Goal: Transaction & Acquisition: Download file/media

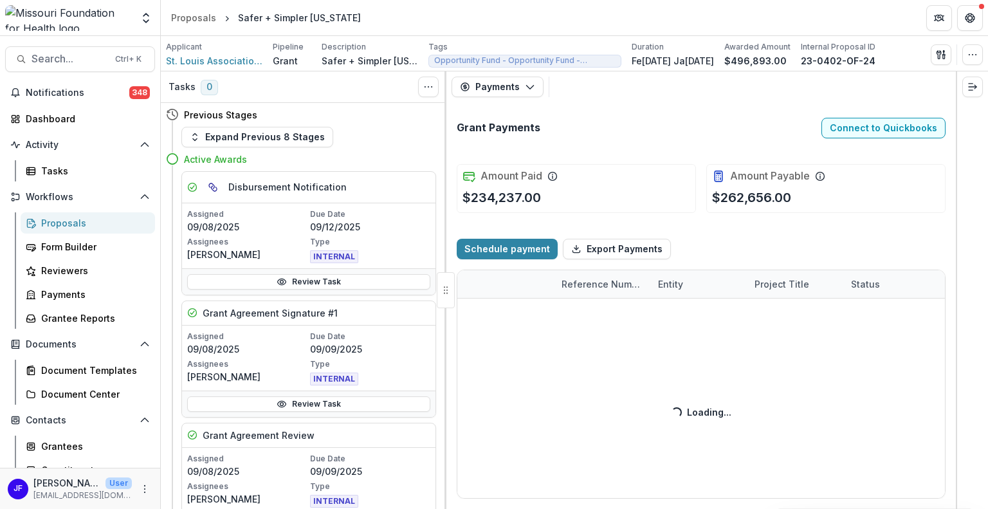
scroll to position [0, 226]
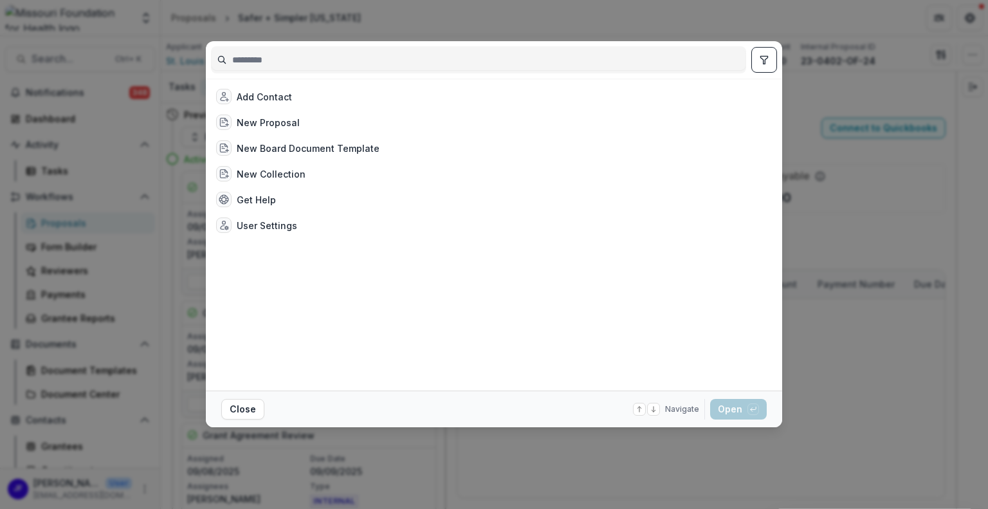
select select "****"
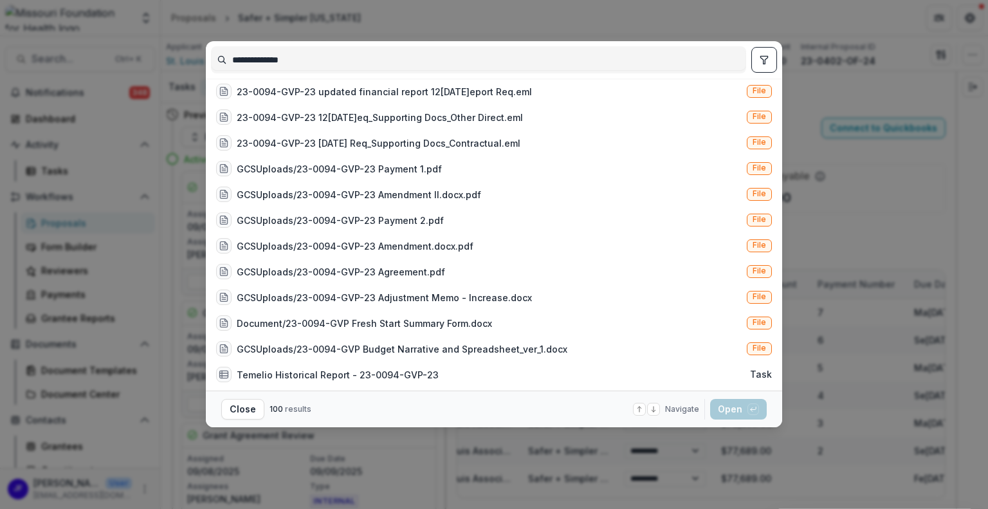
type input "**********"
click at [767, 55] on icon "toggle filters" at bounding box center [764, 60] width 10 height 10
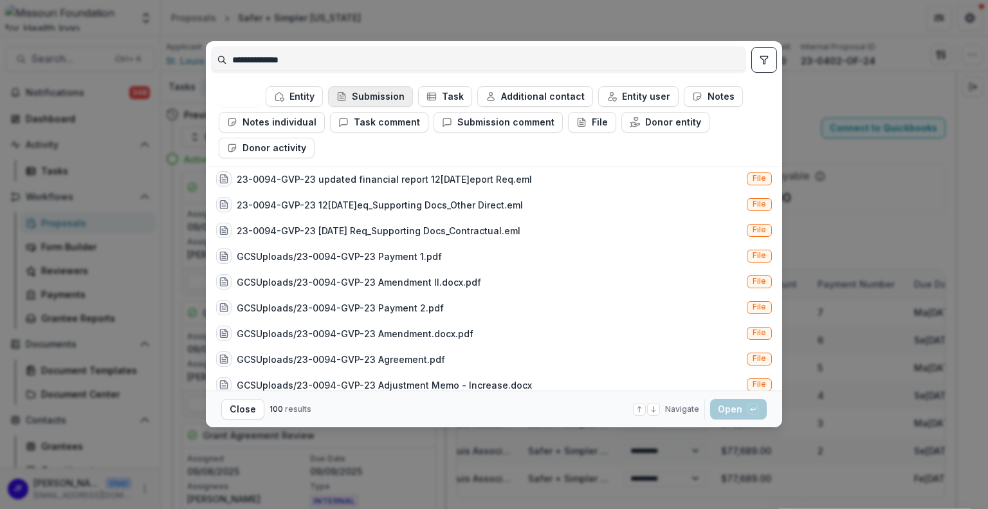
click at [340, 97] on icon "button" at bounding box center [341, 96] width 10 height 10
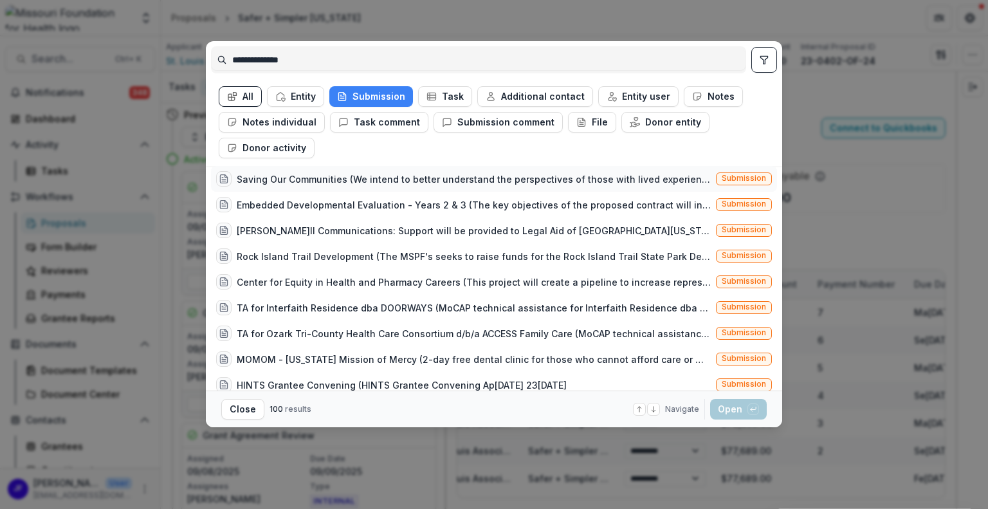
click at [459, 183] on div "Saving Our Communities (We intend to better understand the perspectives of thos…" at bounding box center [474, 179] width 474 height 14
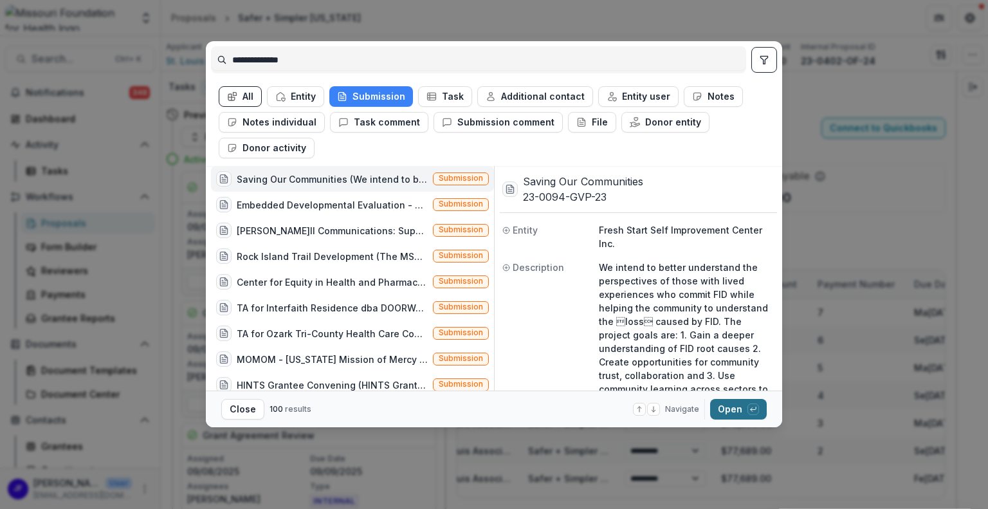
click at [723, 411] on button "Open with enter key" at bounding box center [738, 409] width 57 height 21
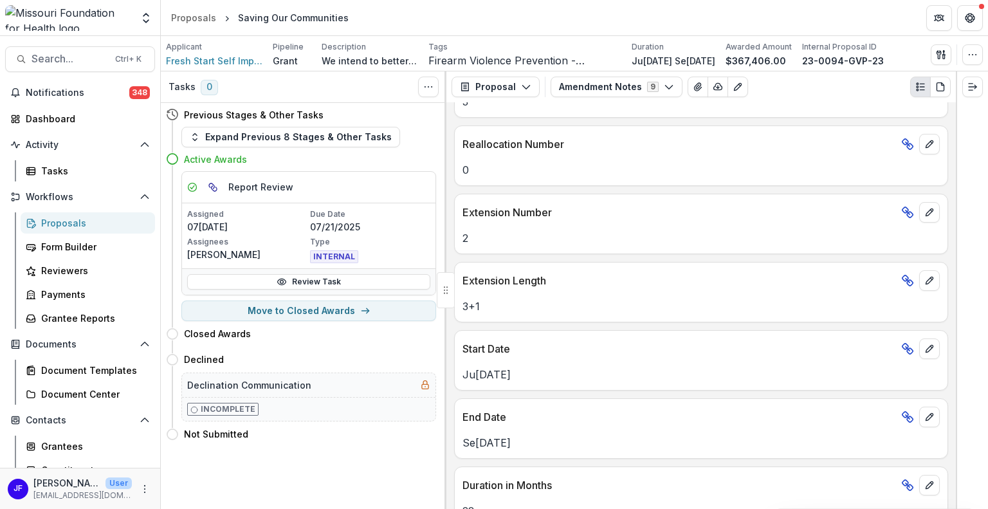
scroll to position [193, 0]
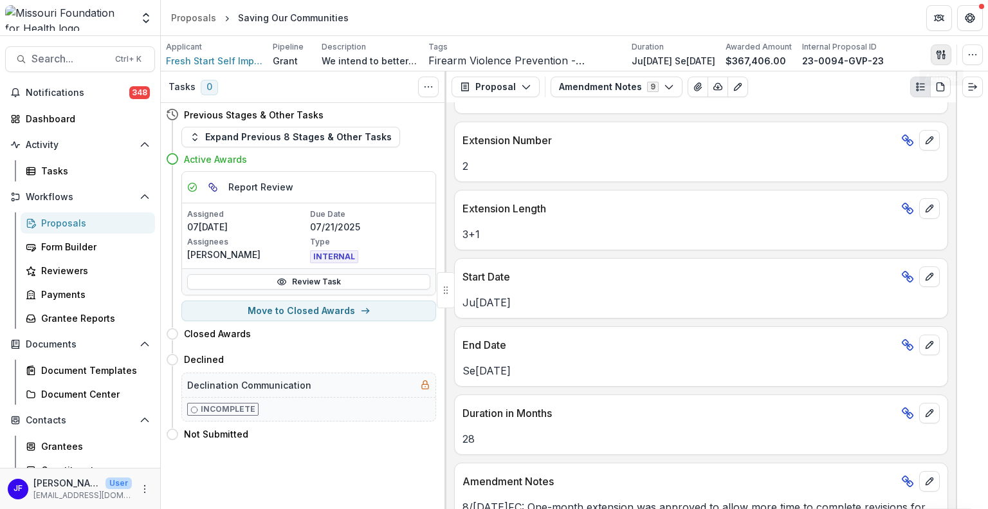
click at [946, 49] on button "button" at bounding box center [941, 54] width 21 height 21
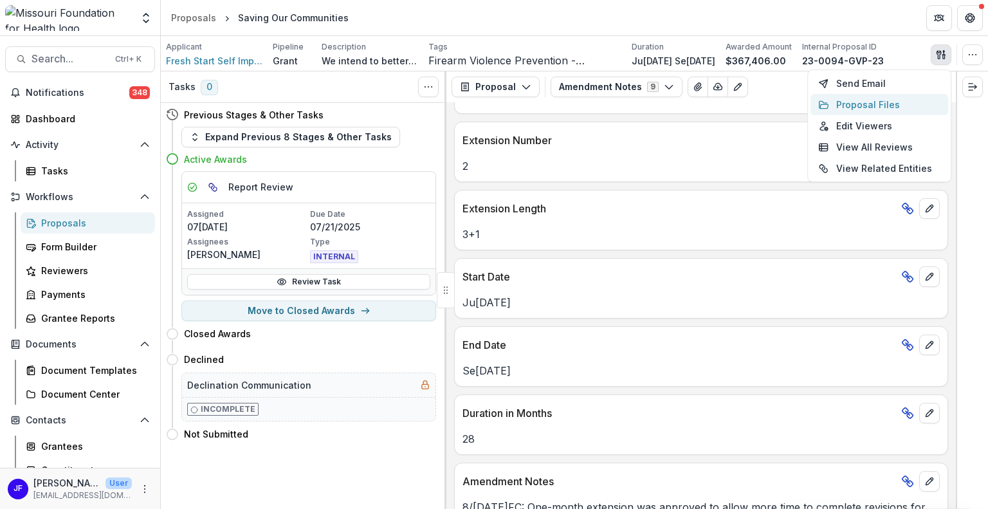
click at [859, 99] on button "Proposal Files" at bounding box center [879, 104] width 138 height 21
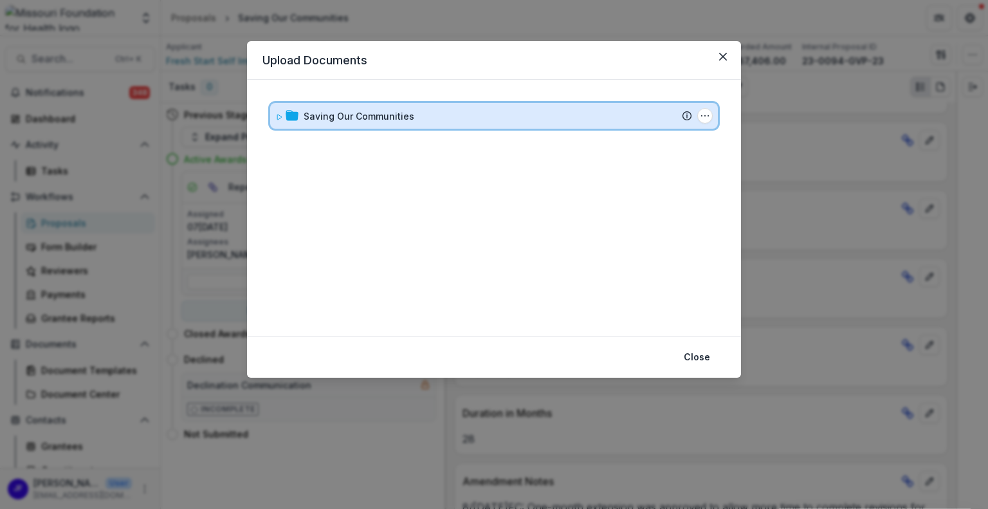
click at [276, 116] on icon at bounding box center [279, 117] width 8 height 8
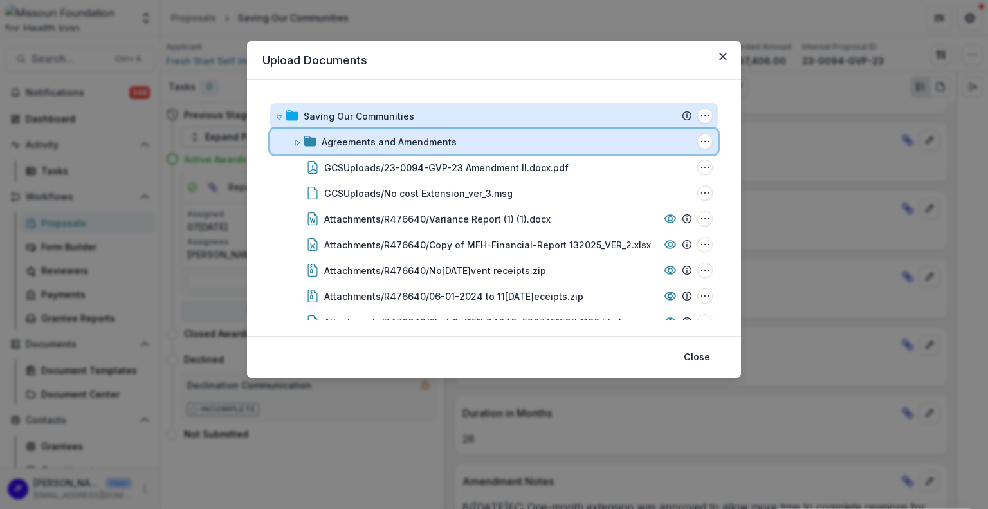
click at [297, 140] on icon at bounding box center [297, 143] width 8 height 8
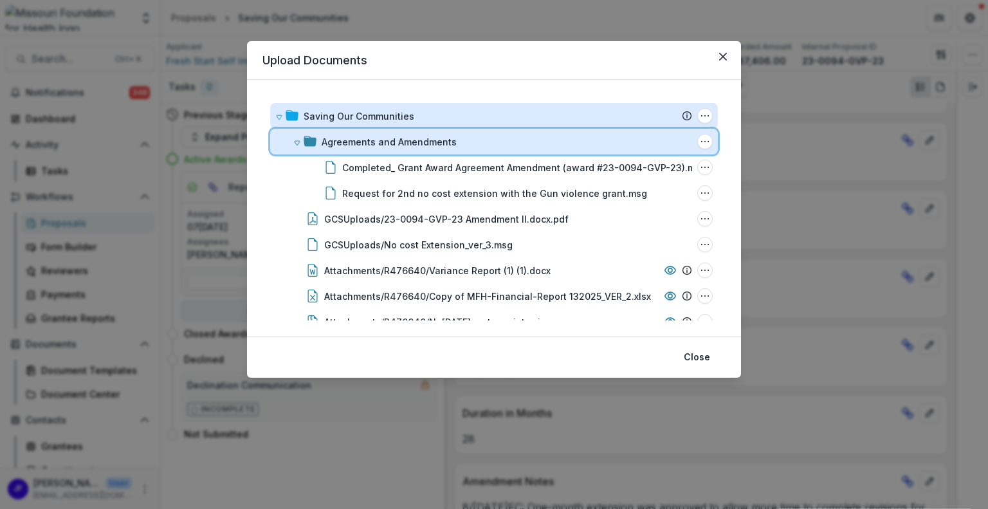
click at [298, 141] on icon at bounding box center [297, 143] width 5 height 5
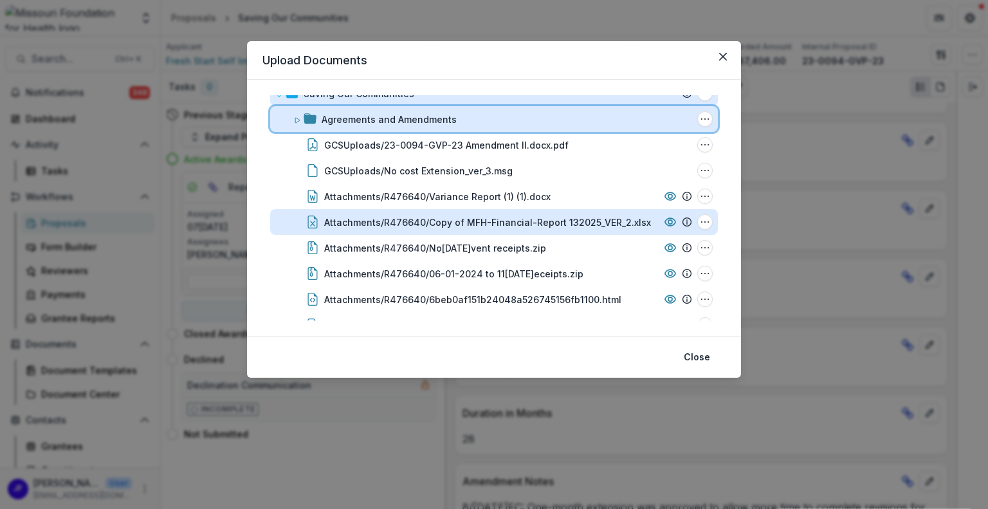
scroll to position [0, 0]
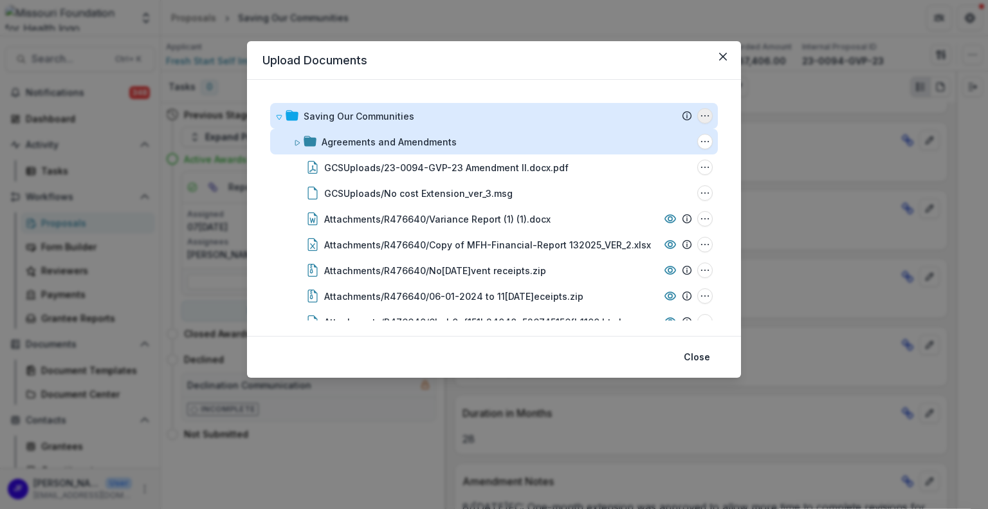
click at [700, 113] on icon "Saving Our Communities Options" at bounding box center [705, 116] width 10 height 10
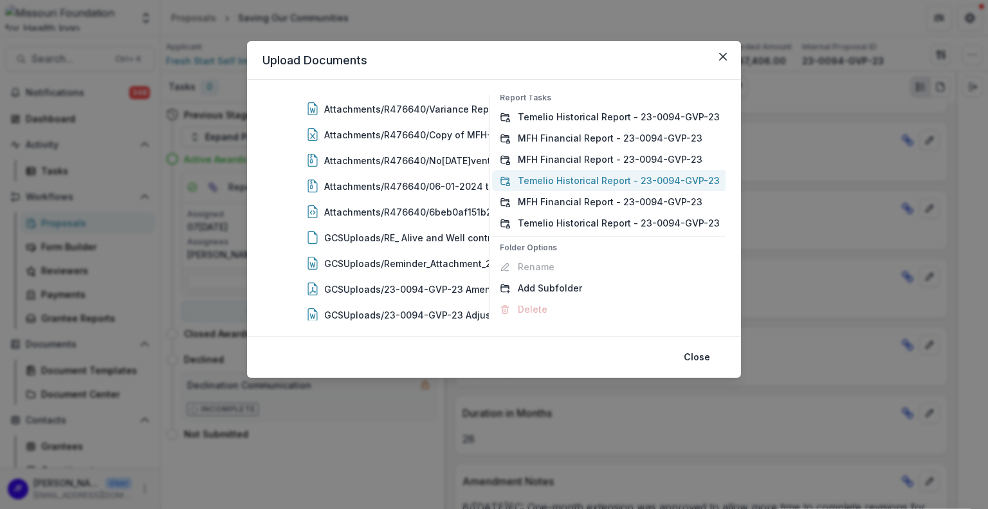
scroll to position [114, 0]
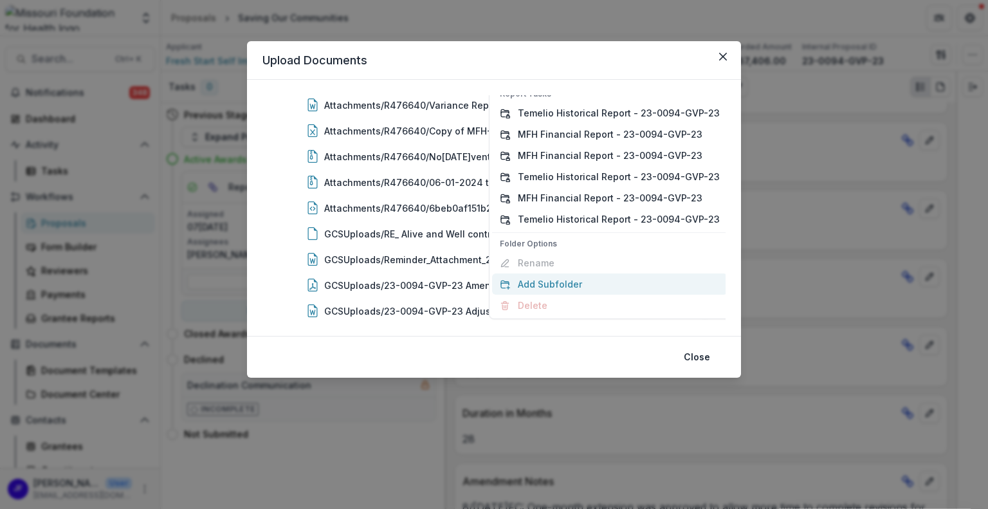
click at [543, 289] on button "Add Subfolder" at bounding box center [609, 283] width 235 height 21
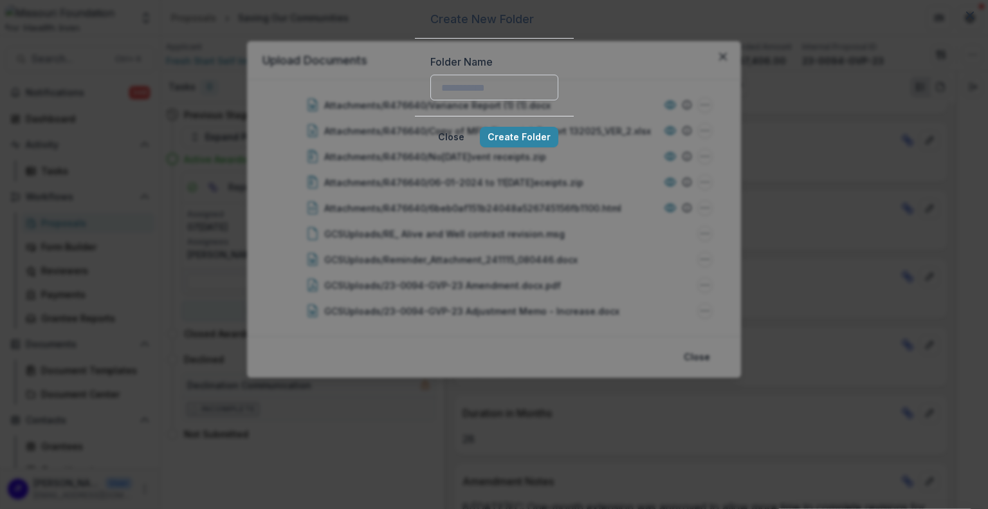
click at [455, 100] on input "Folder Name" at bounding box center [494, 88] width 128 height 26
type input "******"
click at [558, 147] on button "Create Folder" at bounding box center [519, 137] width 78 height 21
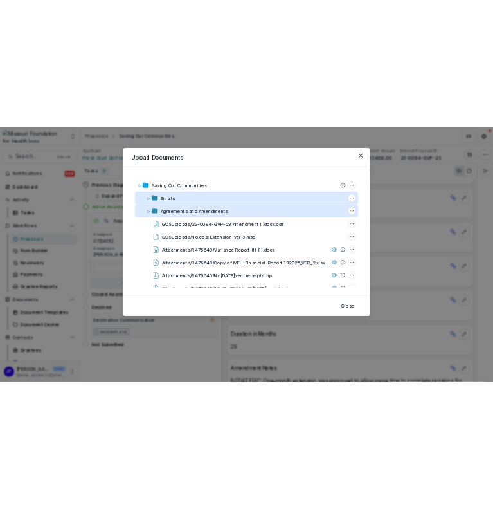
scroll to position [203, 0]
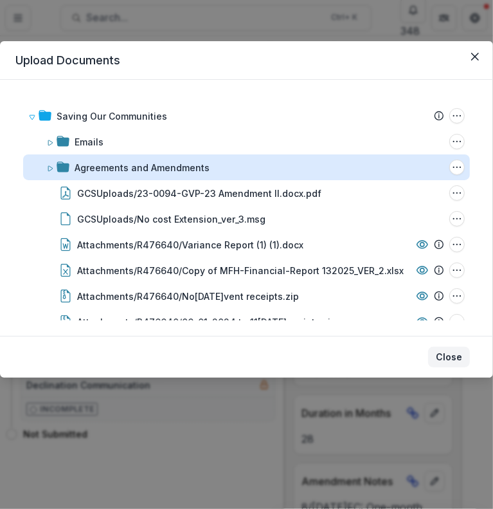
click at [450, 355] on button "Close" at bounding box center [449, 357] width 42 height 21
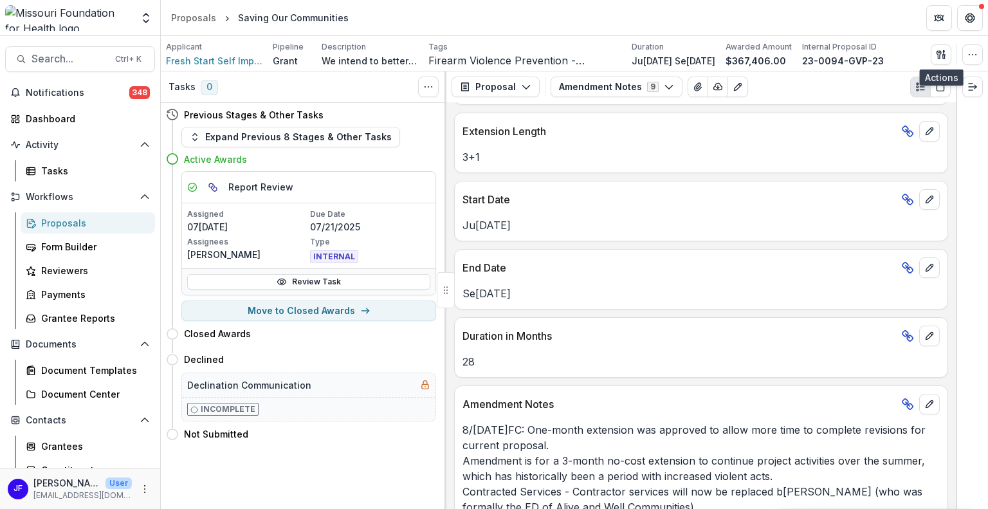
scroll to position [287, 0]
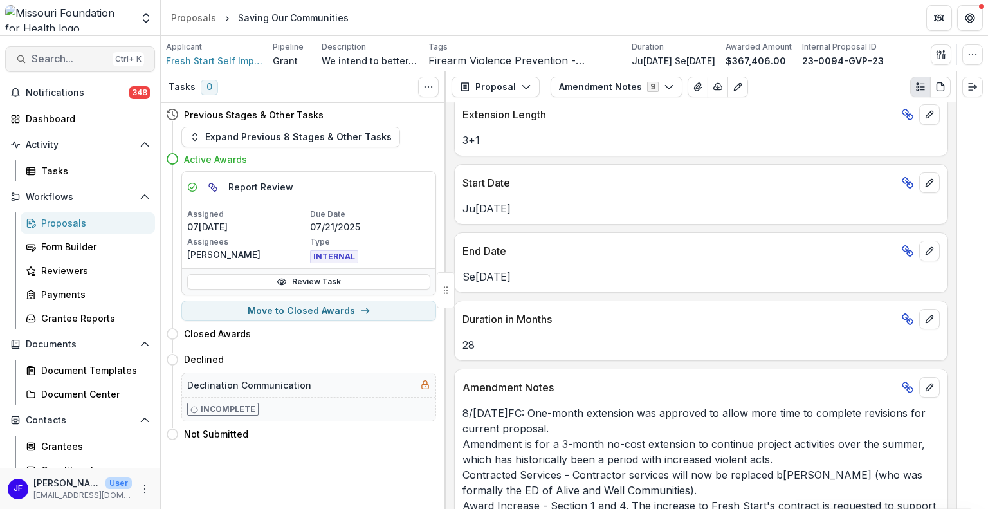
click at [58, 58] on span "Search..." at bounding box center [70, 59] width 76 height 12
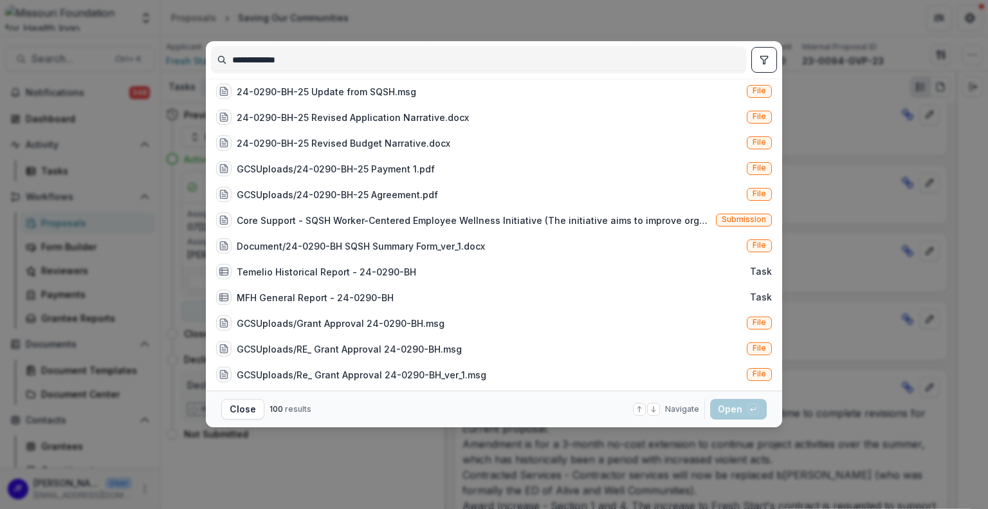
type input "**********"
click at [765, 62] on icon "toggle filters" at bounding box center [763, 60] width 7 height 8
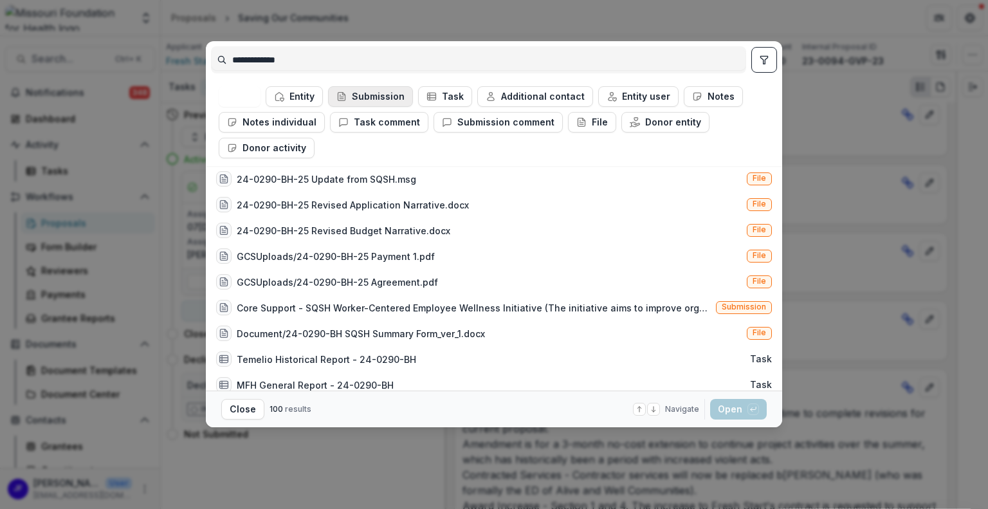
click at [374, 95] on button "Submission" at bounding box center [370, 96] width 85 height 21
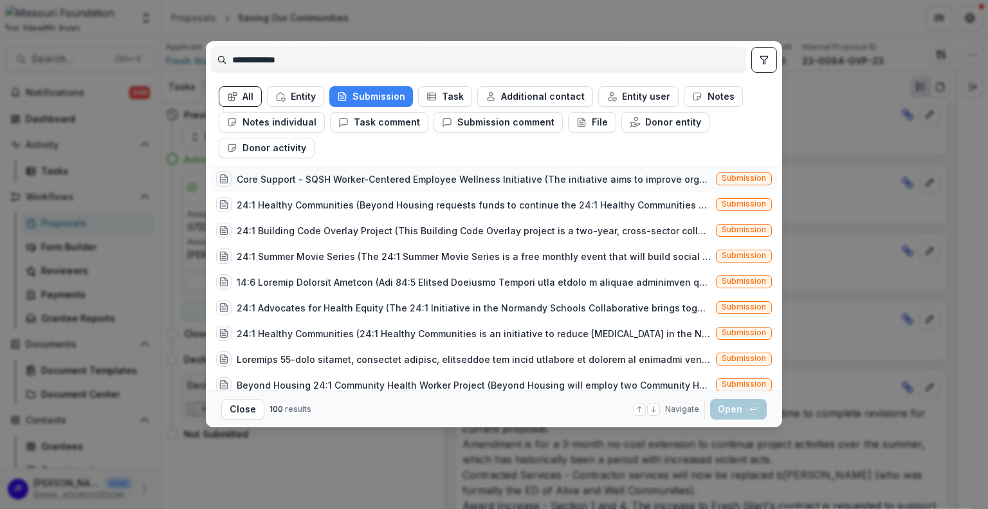
click at [469, 179] on div "Core Support - SQSH Worker-Centered Employee Wellness Initiative (The initiativ…" at bounding box center [474, 179] width 474 height 14
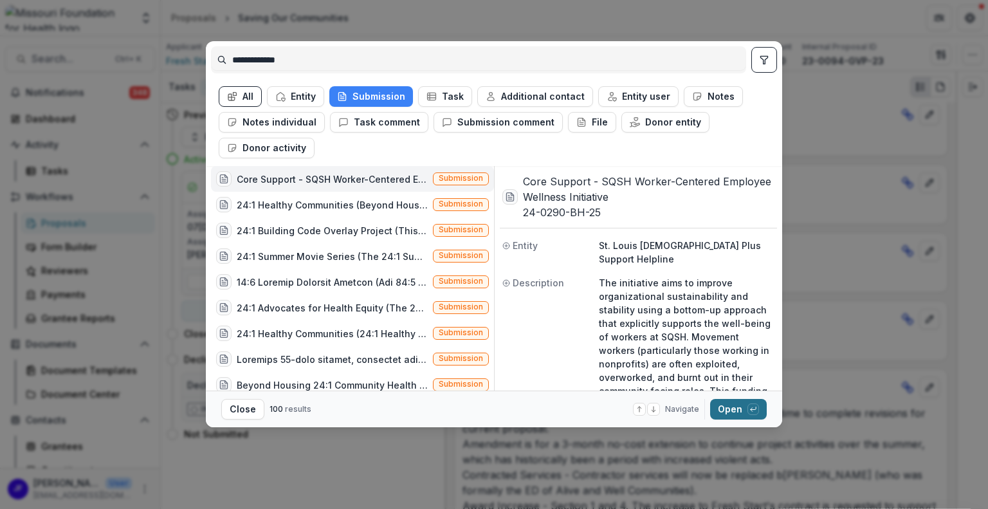
click at [726, 410] on button "Open with enter key" at bounding box center [738, 409] width 57 height 21
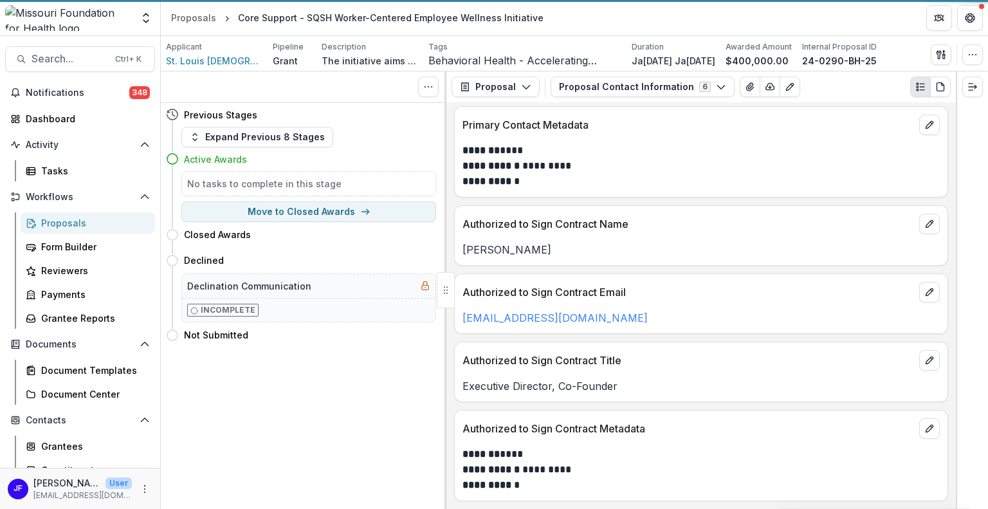
scroll to position [206, 0]
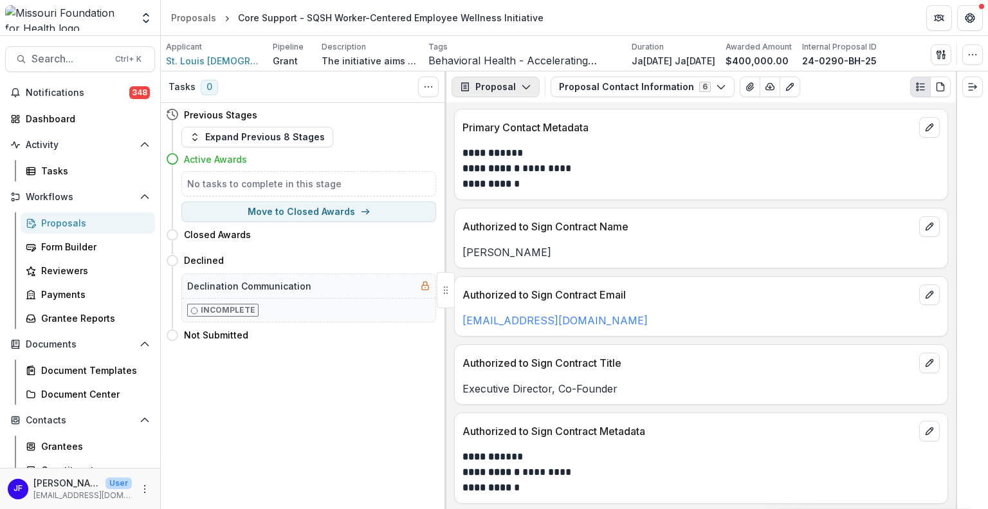
click at [504, 86] on button "Proposal" at bounding box center [496, 87] width 88 height 21
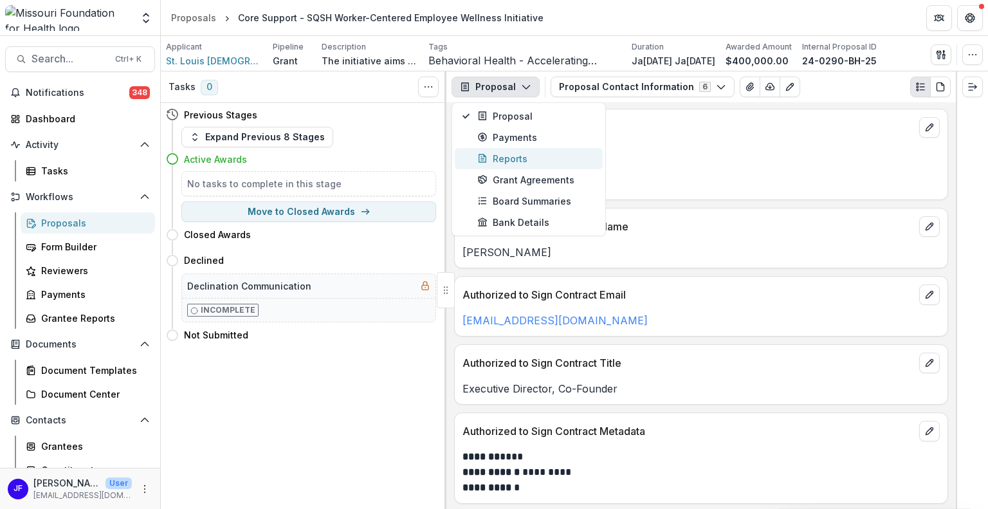
click at [504, 152] on div "Reports" at bounding box center [536, 159] width 118 height 14
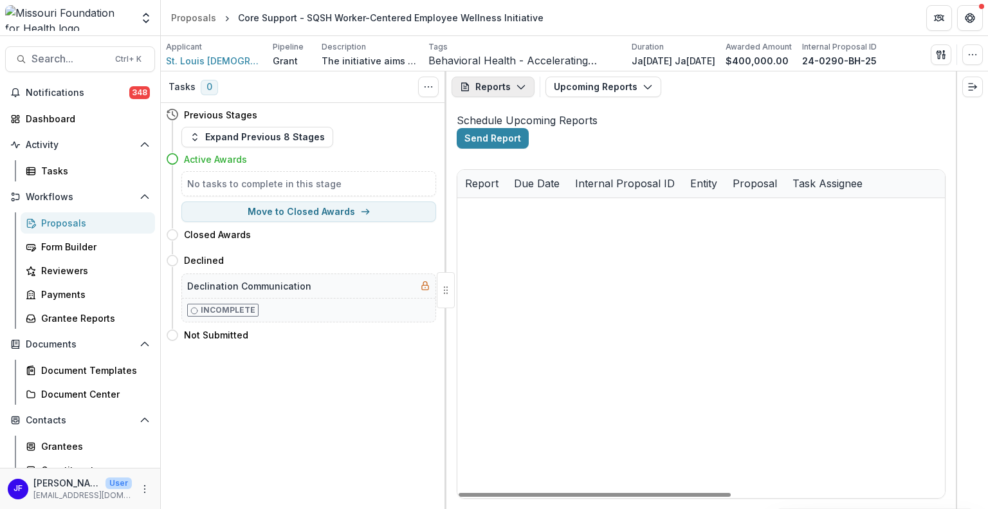
click at [502, 85] on button "Reports" at bounding box center [493, 87] width 83 height 21
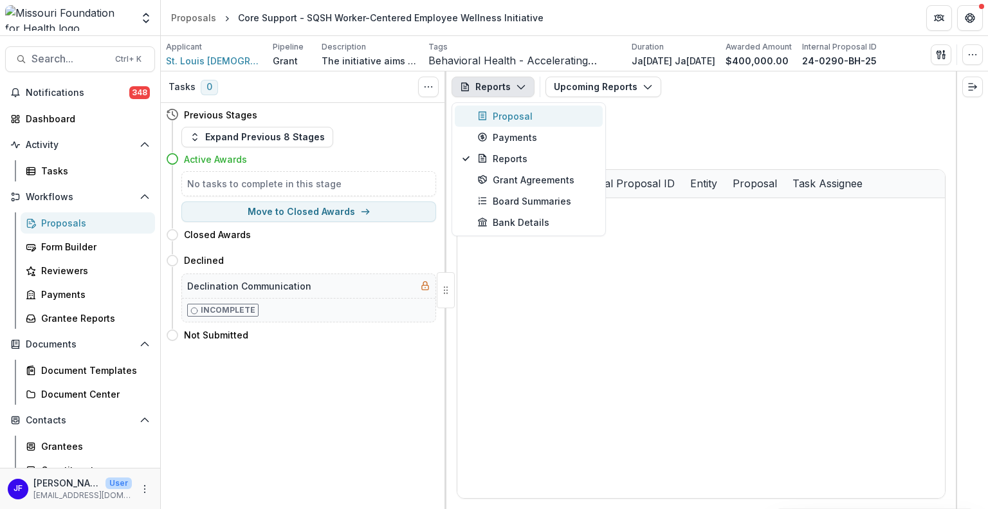
click at [500, 119] on div "Proposal" at bounding box center [536, 116] width 118 height 14
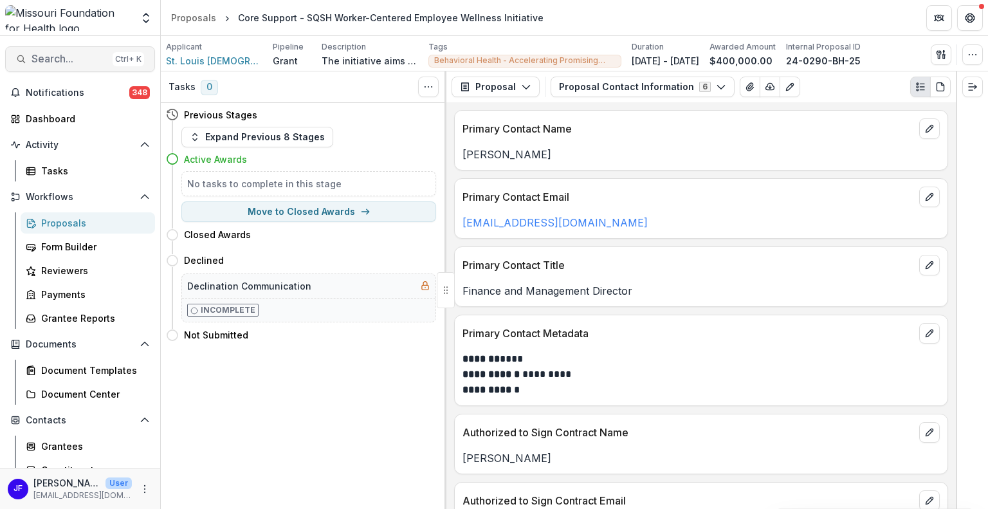
click at [71, 62] on span "Search..." at bounding box center [70, 59] width 76 height 12
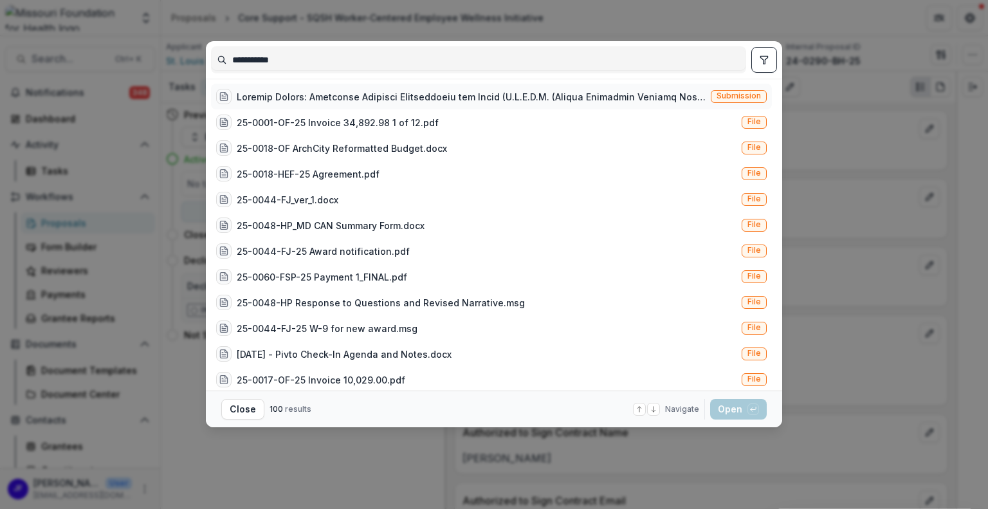
type input "**********"
click at [592, 96] on div at bounding box center [471, 97] width 469 height 14
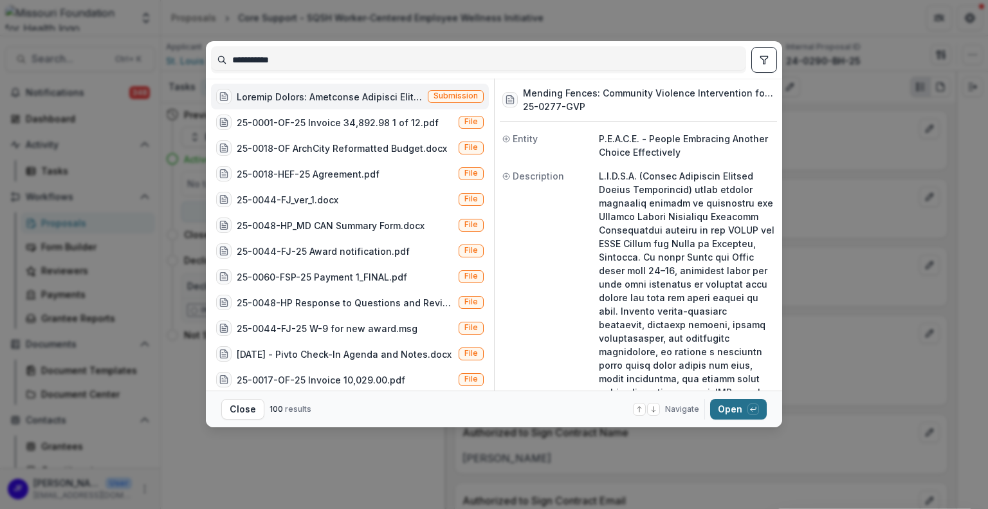
click at [726, 403] on button "Open with enter key" at bounding box center [738, 409] width 57 height 21
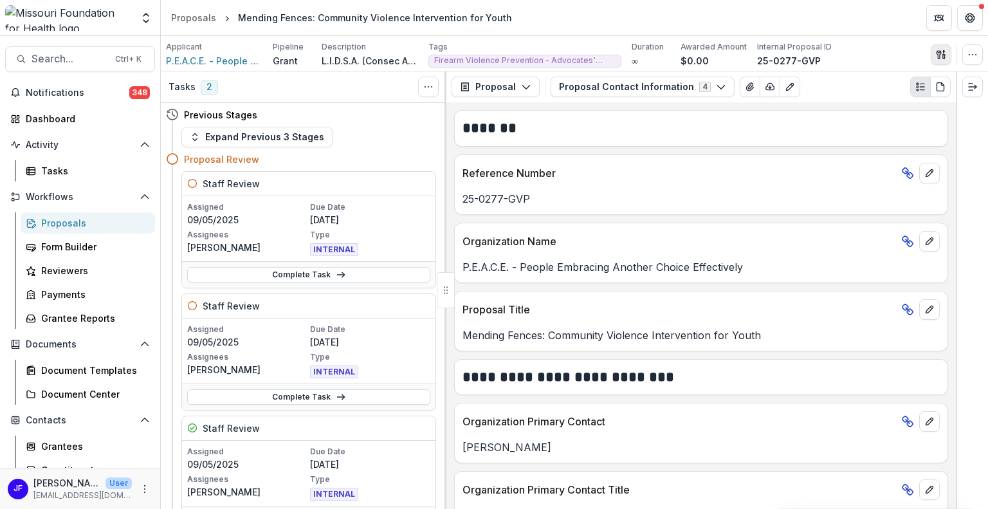
click at [938, 51] on icon "button" at bounding box center [938, 54] width 5 height 8
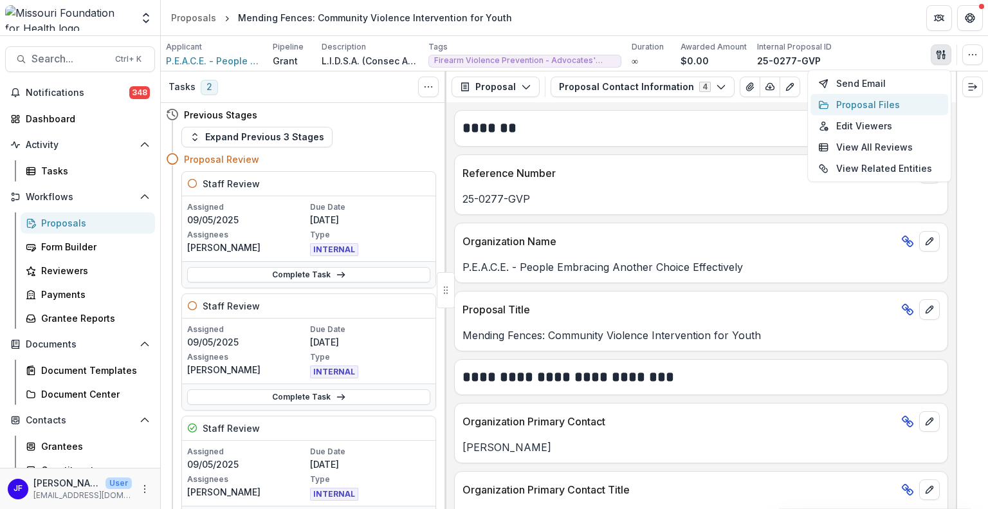
click at [872, 100] on button "Proposal Files" at bounding box center [879, 104] width 138 height 21
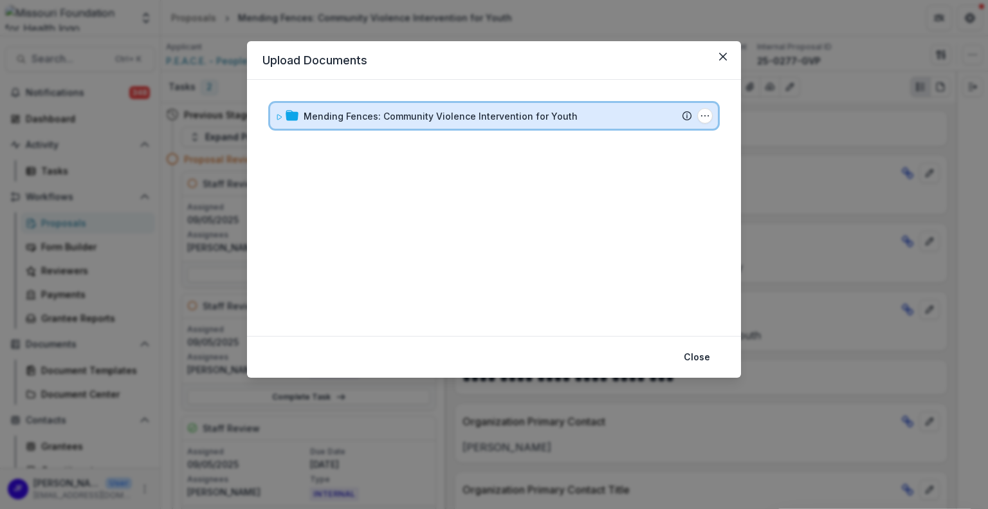
click at [275, 118] on icon at bounding box center [279, 117] width 8 height 8
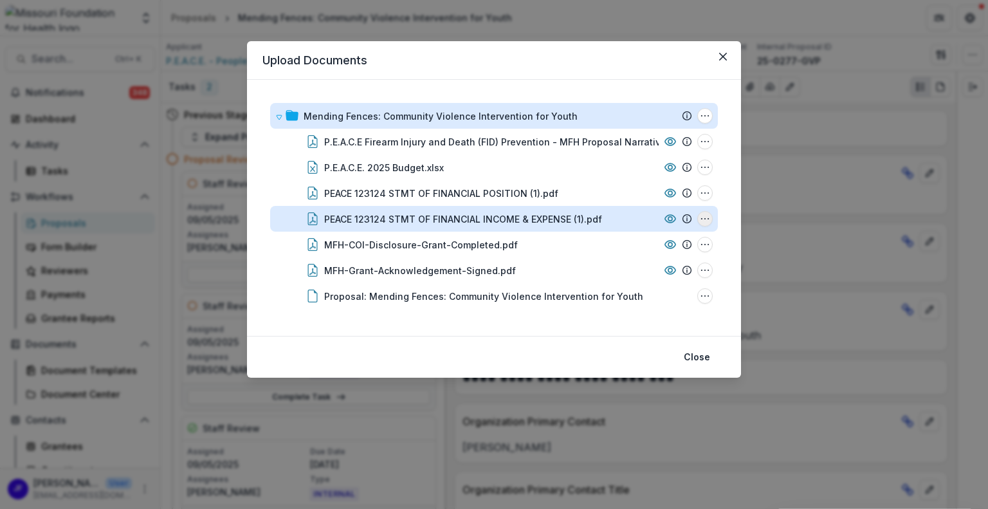
click at [701, 219] on circle "PEACE 123124 STMT OF FINANCIAL INCOME & EXPENSE (1).pdf Options" at bounding box center [701, 219] width 1 height 1
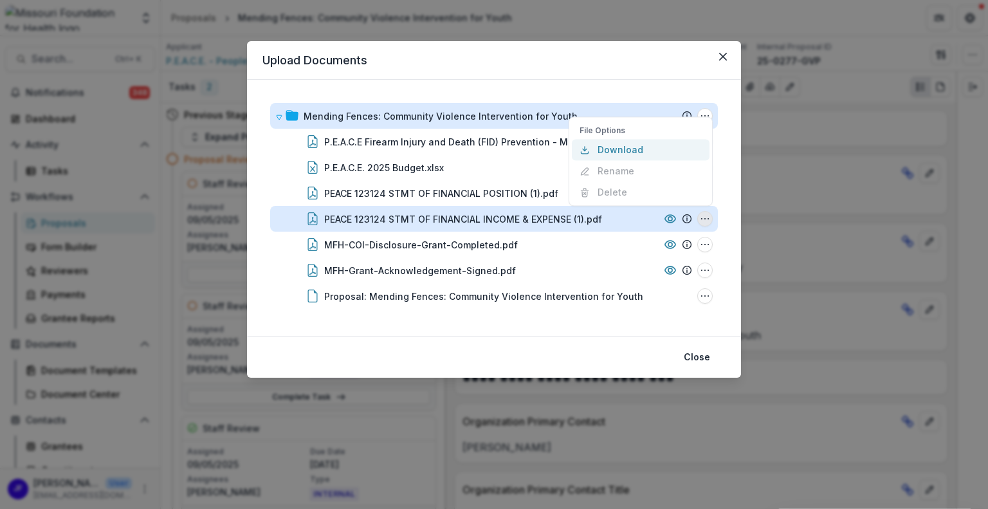
click at [635, 153] on button "Download" at bounding box center [641, 149] width 138 height 21
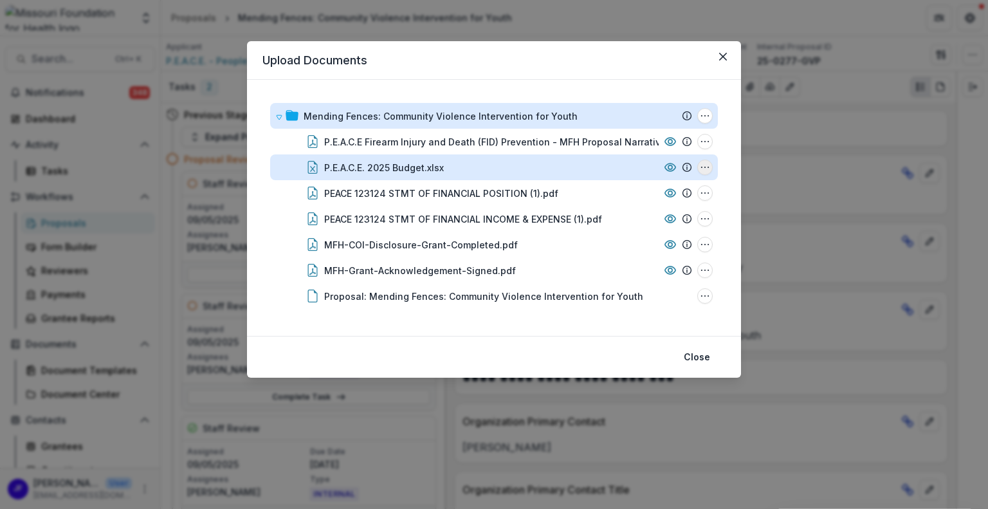
click at [706, 169] on icon "P.E.A.C.E. 2025 Budget.xlsx Options" at bounding box center [705, 167] width 10 height 10
click at [632, 205] on button "Download" at bounding box center [641, 213] width 138 height 21
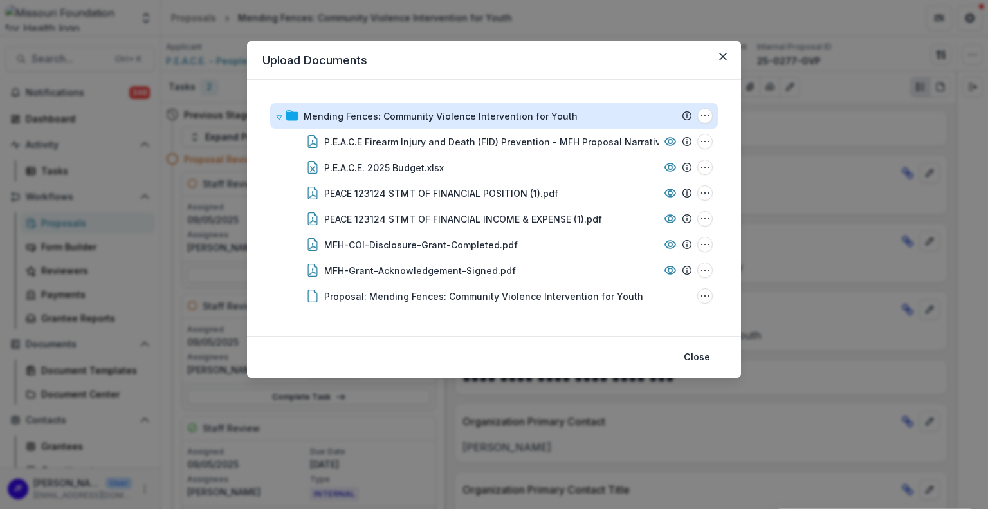
click at [704, 17] on div "Upload Documents Mending Fences: Community Violence Intervention for Youth Subm…" at bounding box center [494, 254] width 988 height 509
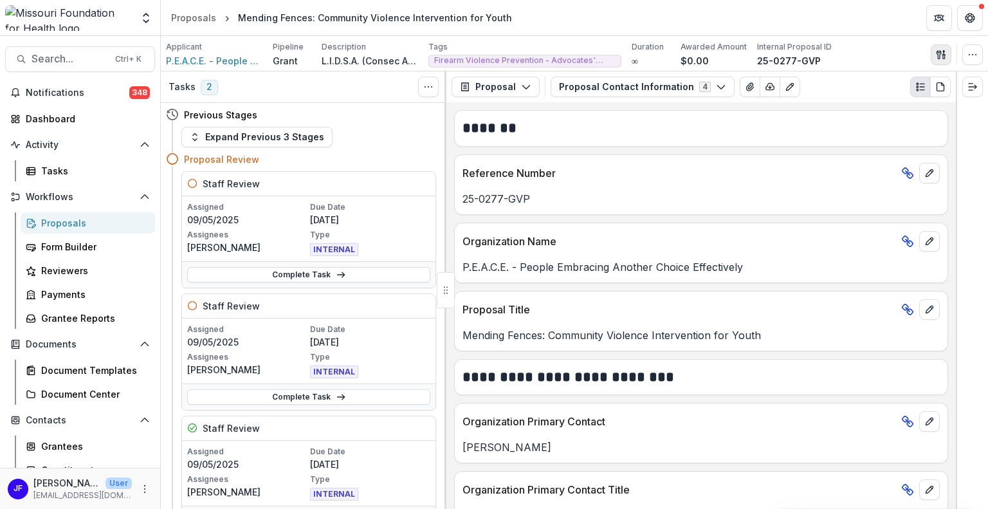
click at [942, 50] on icon "button" at bounding box center [941, 55] width 10 height 10
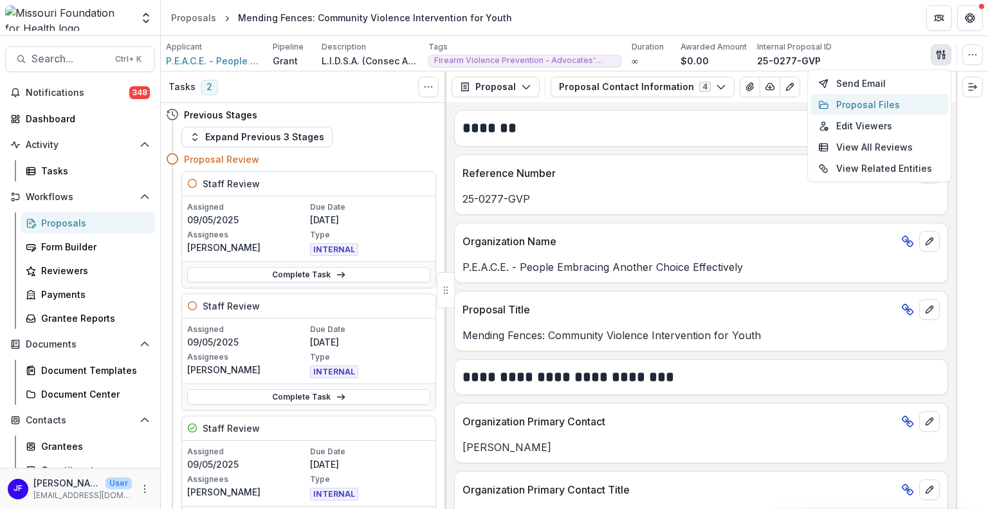
click at [859, 100] on button "Proposal Files" at bounding box center [879, 104] width 138 height 21
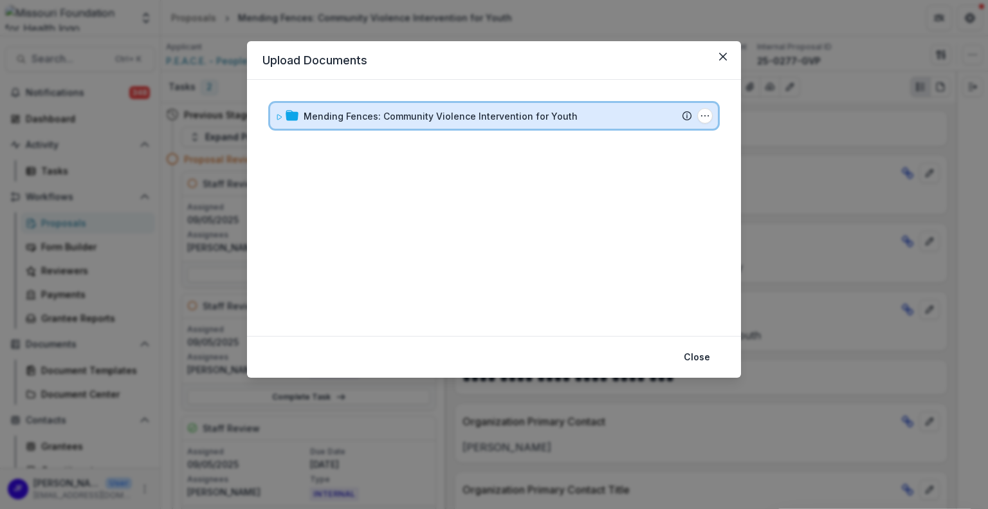
click at [280, 115] on icon at bounding box center [279, 116] width 5 height 5
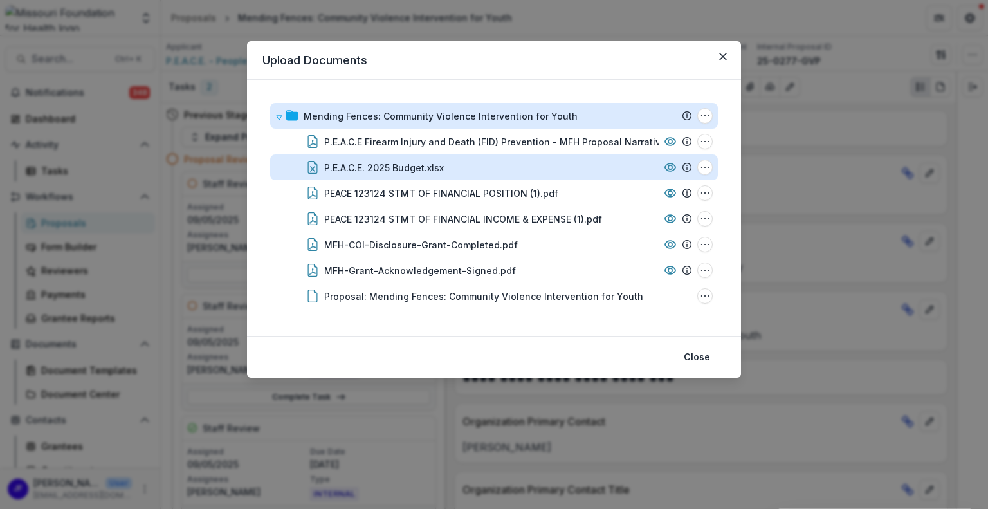
click at [412, 168] on div "P.E.A.C.E. 2025 Budget.xlsx" at bounding box center [384, 168] width 120 height 14
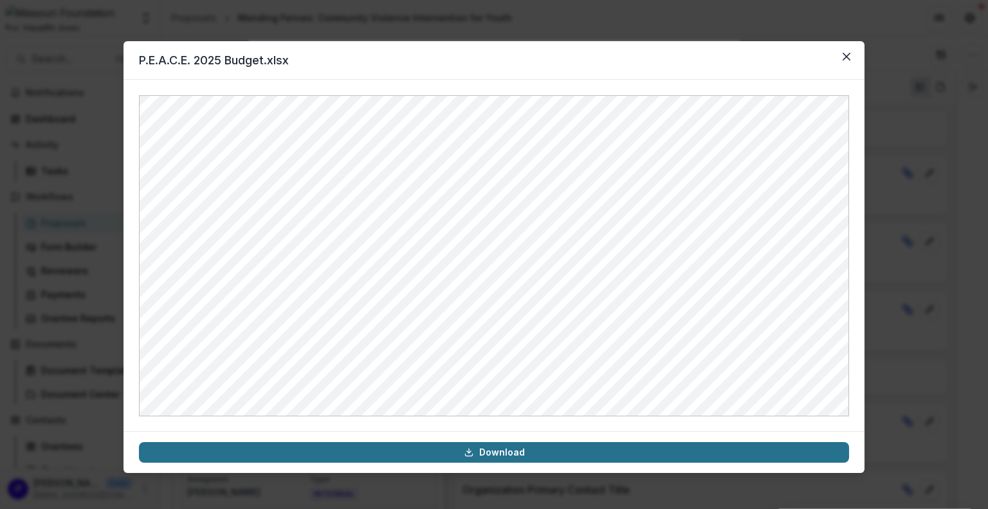
click at [486, 447] on link "Download" at bounding box center [494, 452] width 710 height 21
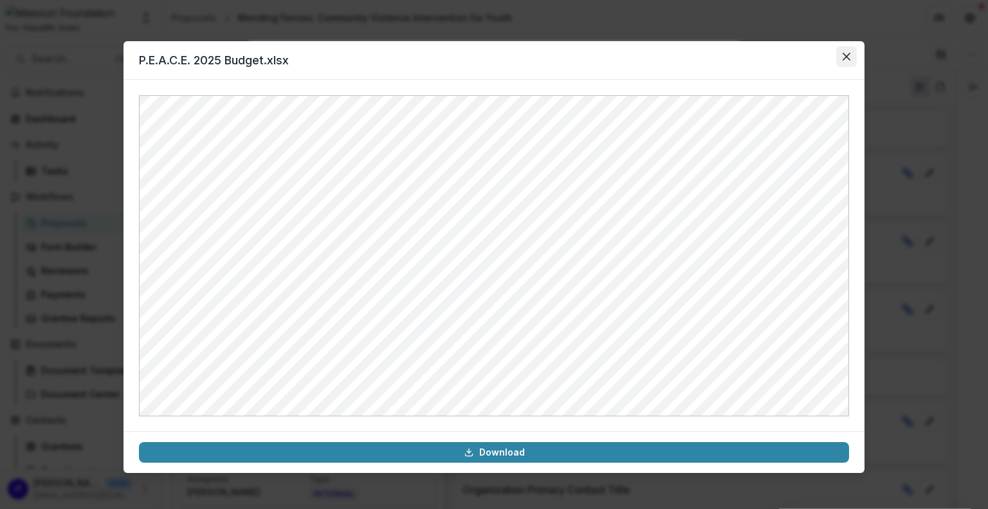
click at [843, 57] on icon "Close" at bounding box center [847, 57] width 8 height 8
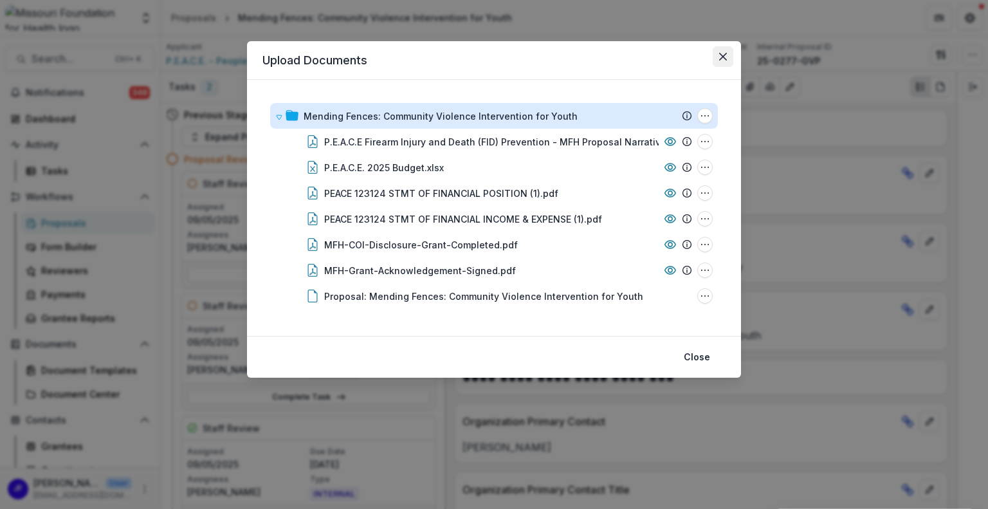
click at [729, 53] on button "Close" at bounding box center [723, 56] width 21 height 21
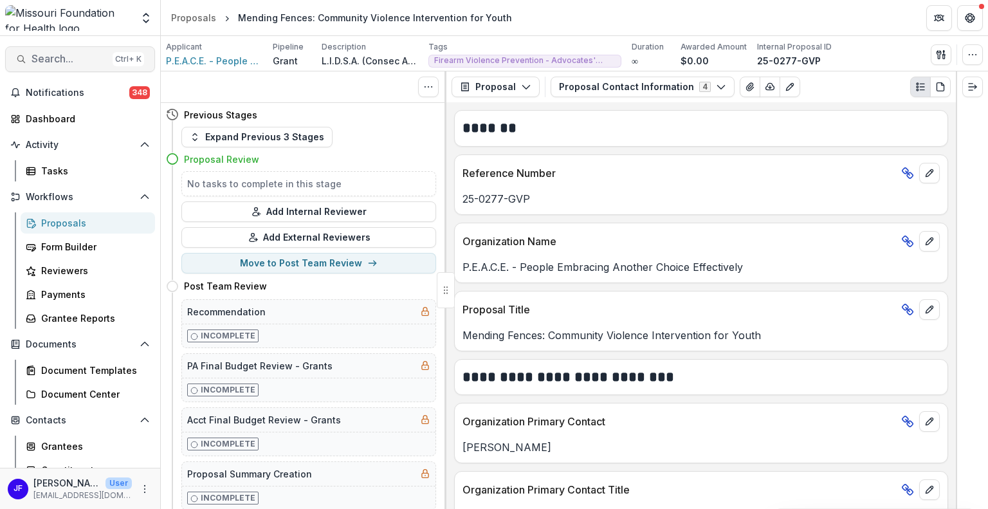
click at [39, 55] on span "Search..." at bounding box center [70, 59] width 76 height 12
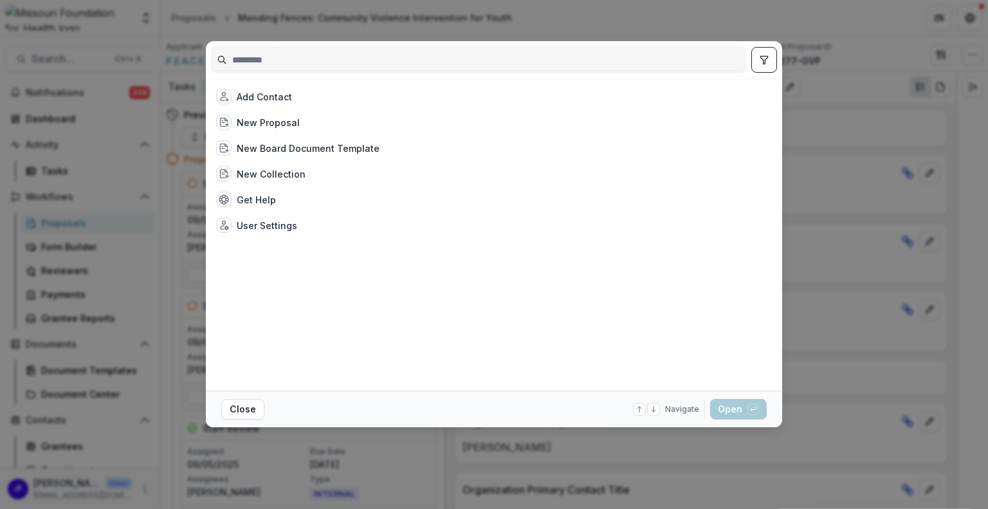
click at [311, 57] on input at bounding box center [479, 60] width 534 height 21
click at [760, 59] on icon "toggle filters" at bounding box center [764, 60] width 10 height 10
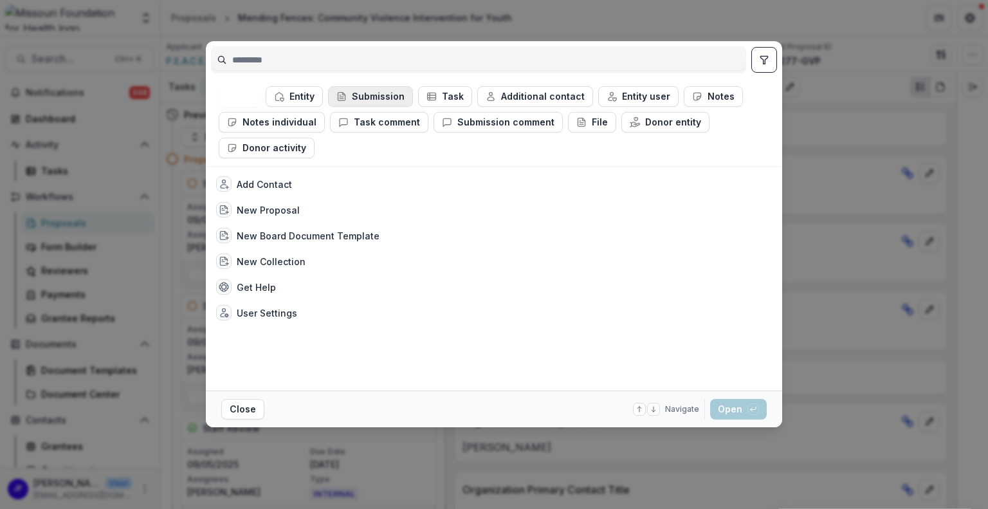
click at [392, 96] on button "Submission" at bounding box center [370, 96] width 85 height 21
click at [286, 92] on button "Entity" at bounding box center [295, 96] width 57 height 21
click at [355, 89] on button "Submission" at bounding box center [370, 96] width 84 height 21
click at [293, 93] on button "Entity" at bounding box center [295, 96] width 56 height 21
click at [289, 93] on button "Entity" at bounding box center [294, 96] width 57 height 21
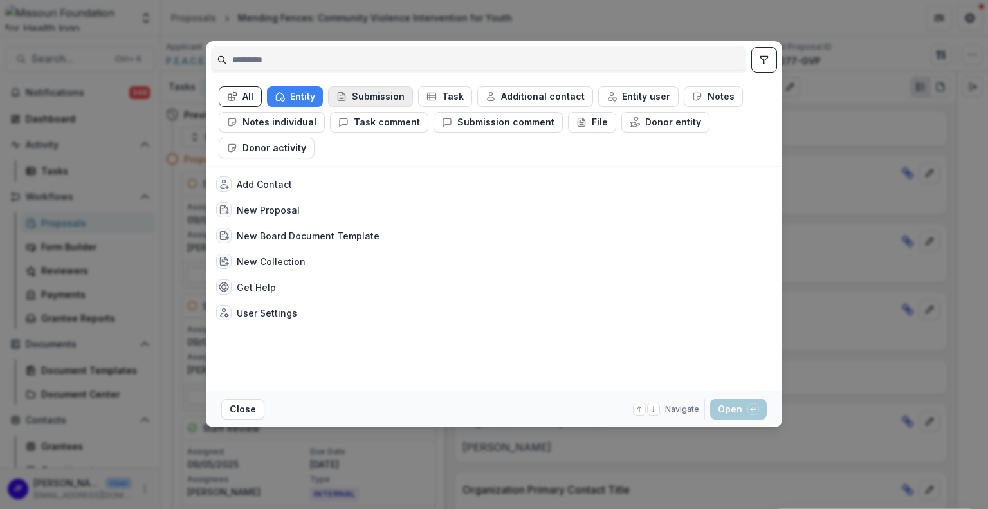
click at [340, 93] on icon "button" at bounding box center [341, 96] width 10 height 10
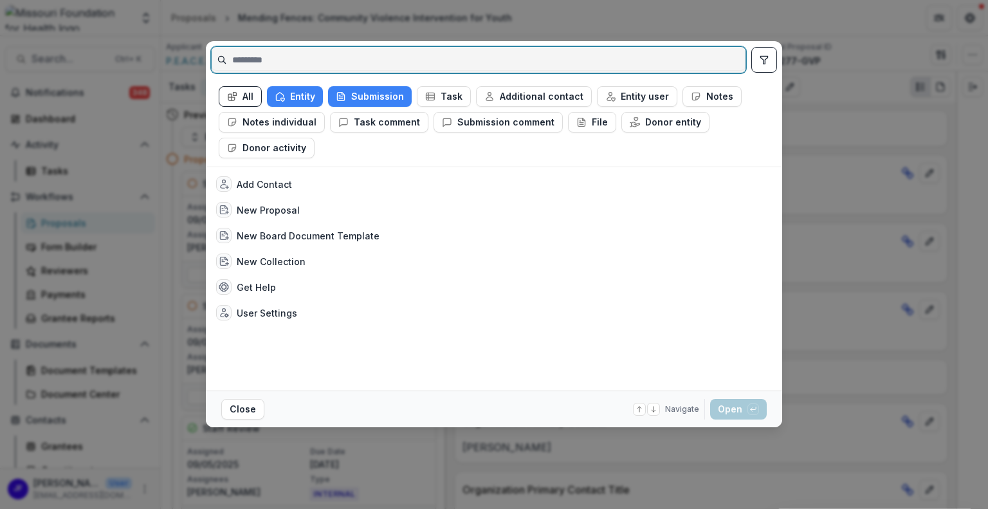
click at [280, 58] on input at bounding box center [479, 60] width 534 height 21
paste input "**********"
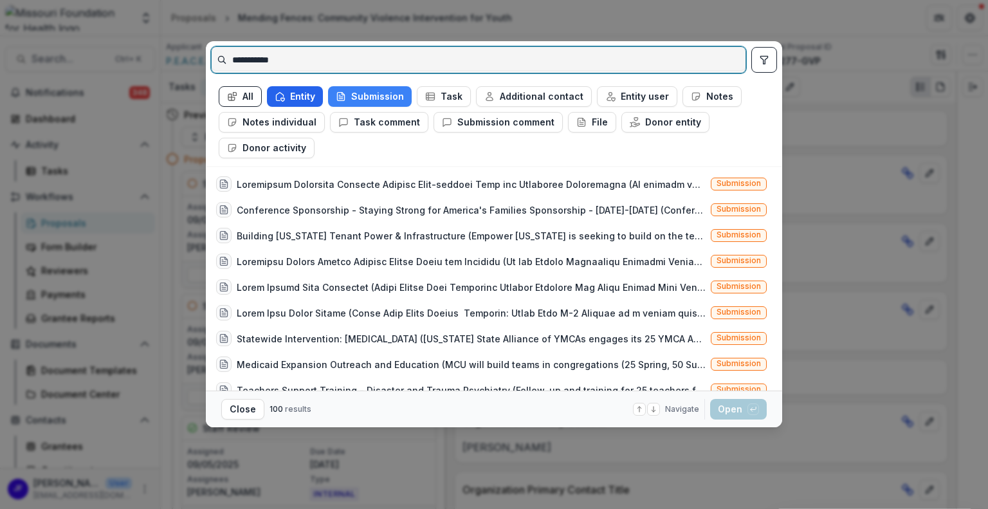
type input "**********"
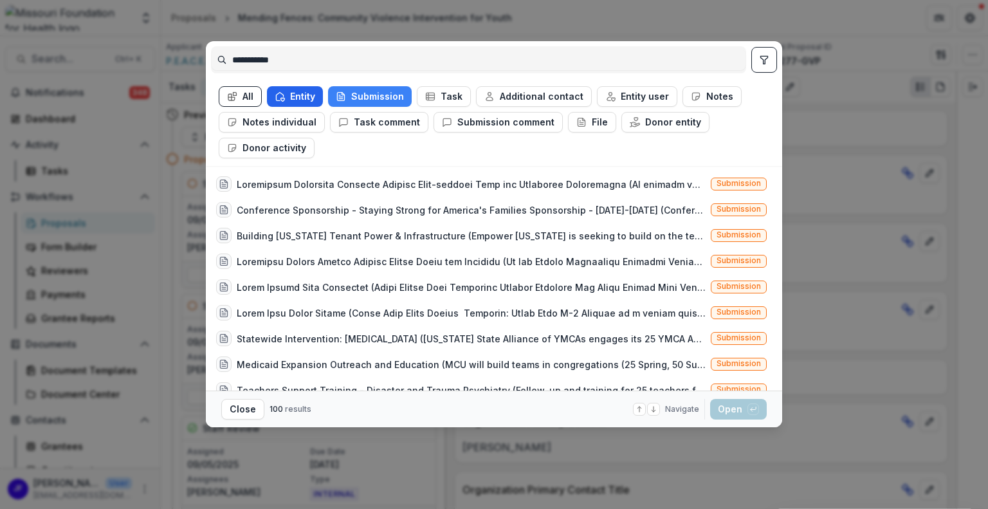
click at [306, 99] on button "Entity" at bounding box center [295, 96] width 56 height 21
click at [459, 183] on div at bounding box center [471, 185] width 469 height 14
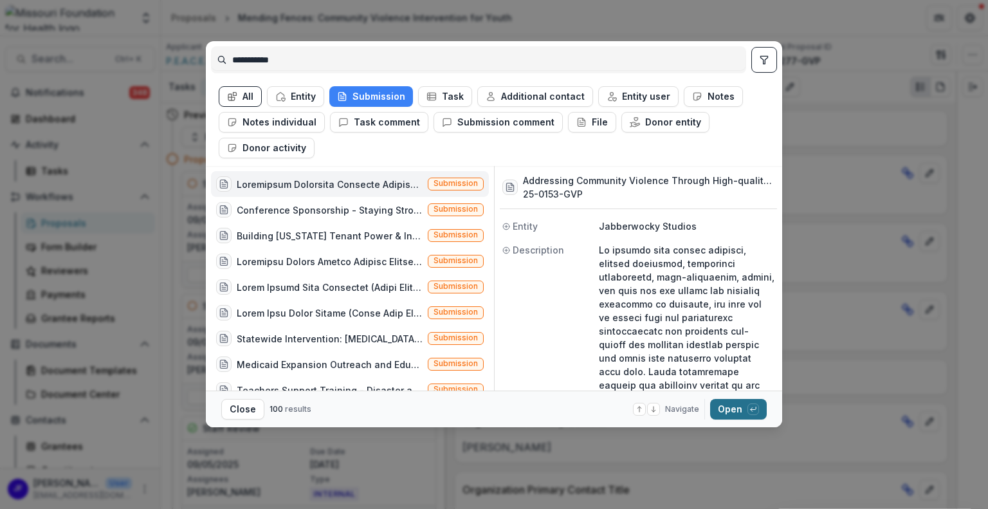
click at [726, 411] on button "Open with enter key" at bounding box center [738, 409] width 57 height 21
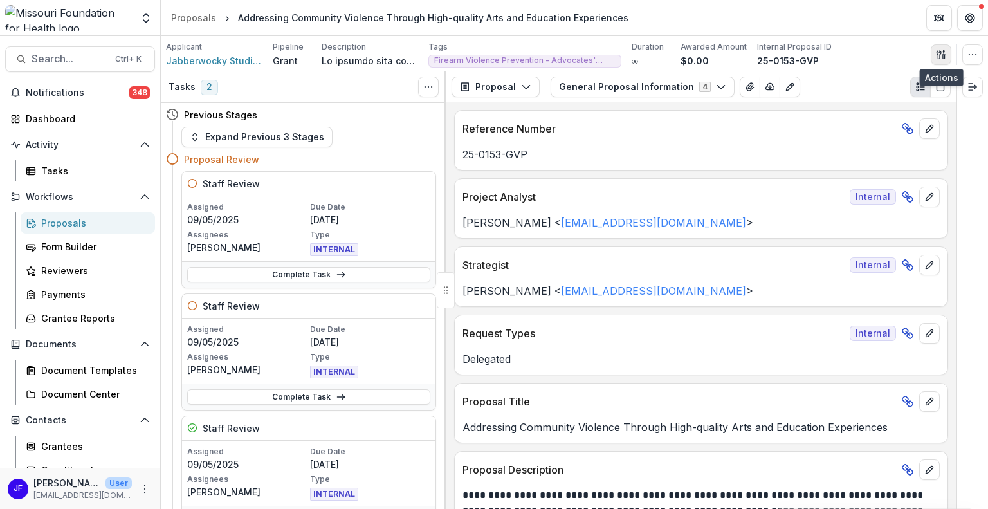
click at [942, 55] on icon "button" at bounding box center [941, 55] width 10 height 10
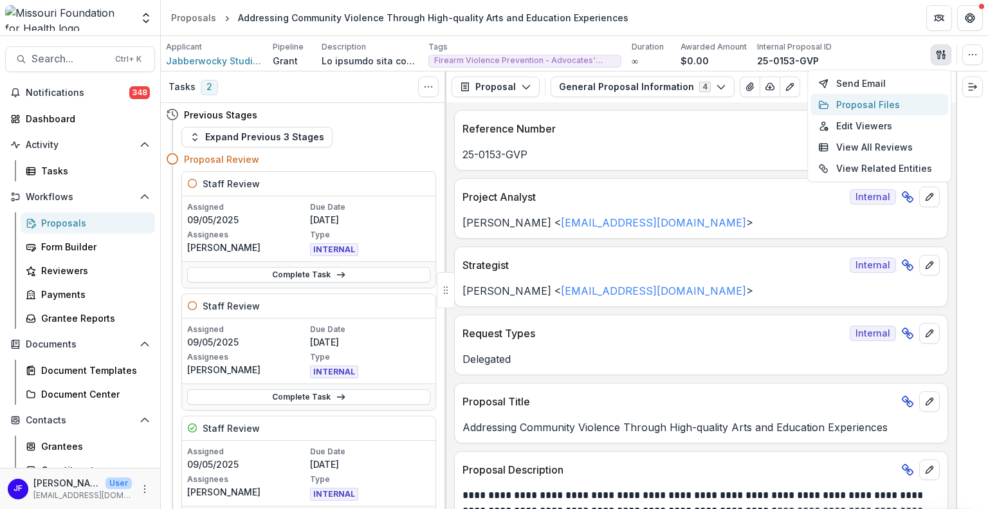
click at [885, 104] on button "Proposal Files" at bounding box center [879, 104] width 138 height 21
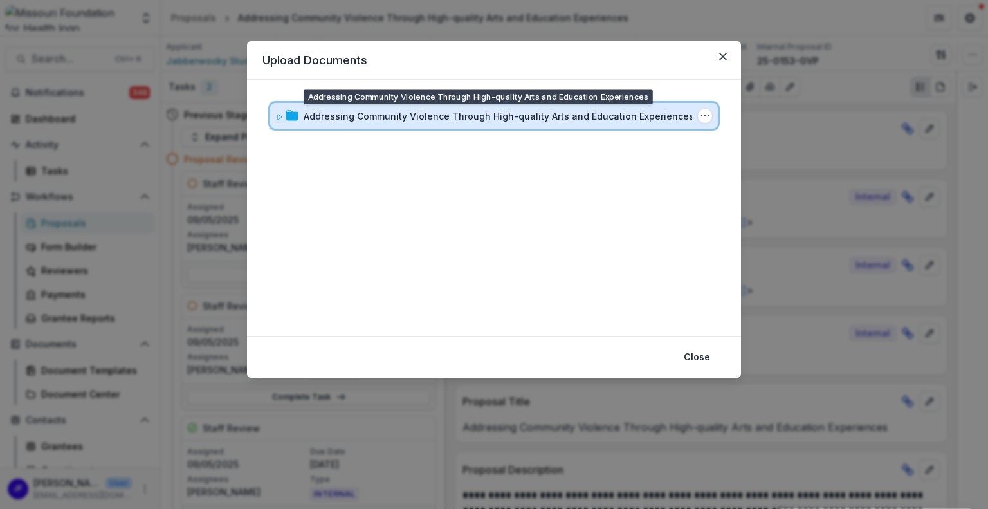
click at [278, 120] on span at bounding box center [279, 116] width 8 height 14
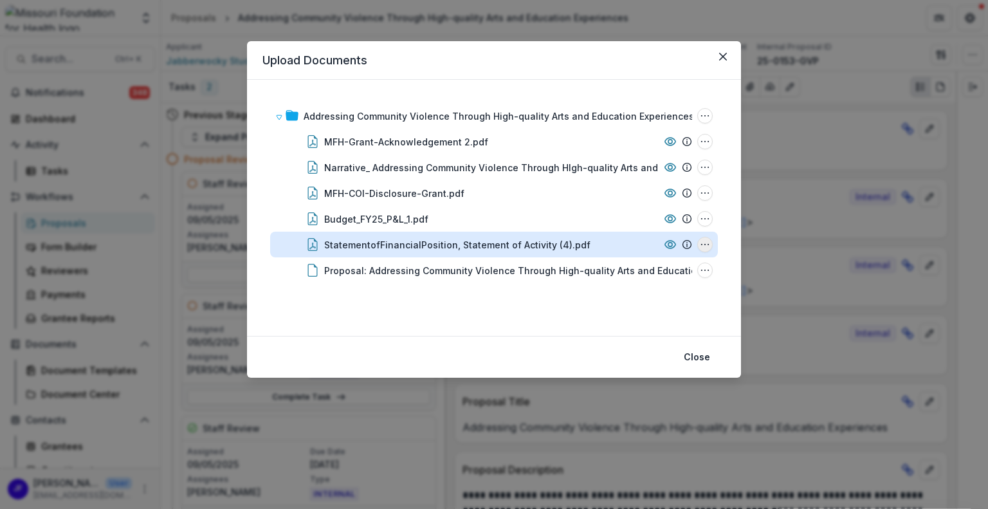
click at [704, 245] on icon "StatementofFinancialPosition, Statement of Activity (4).pdf Options" at bounding box center [705, 244] width 10 height 10
click at [617, 179] on button "Download" at bounding box center [641, 175] width 138 height 21
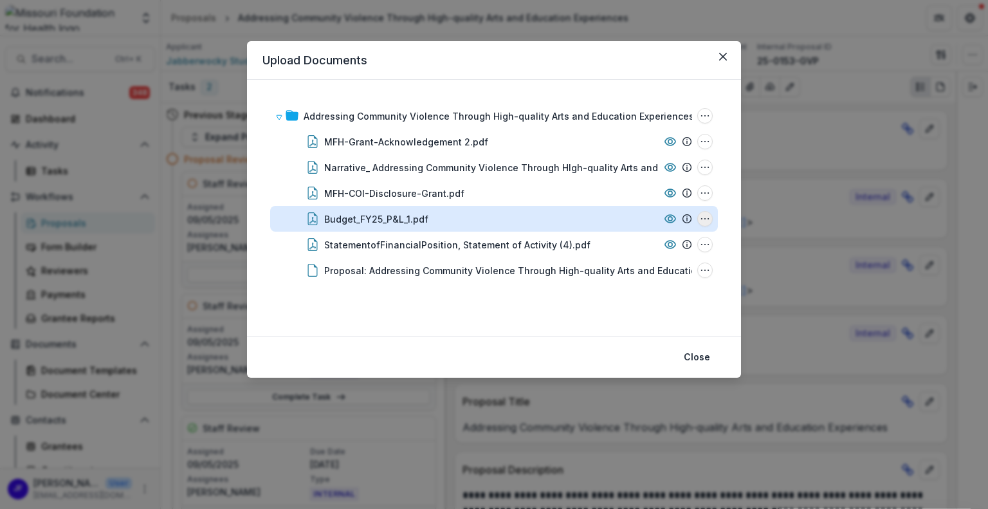
click at [706, 214] on icon "Budget_FY25_P&L_1.pdf Options" at bounding box center [705, 219] width 10 height 10
click at [632, 149] on button "Download" at bounding box center [641, 149] width 138 height 21
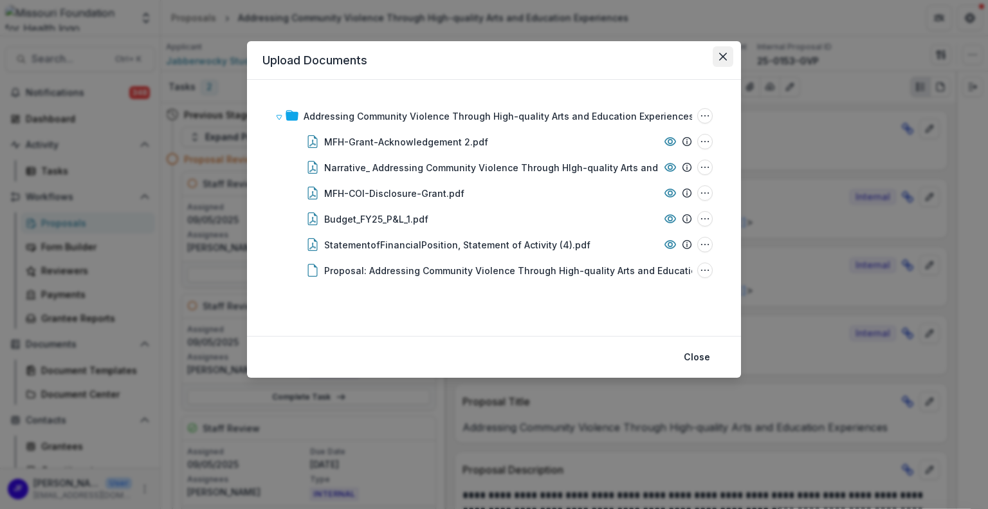
click at [723, 56] on icon "Close" at bounding box center [723, 57] width 8 height 8
